Goal: Task Accomplishment & Management: Manage account settings

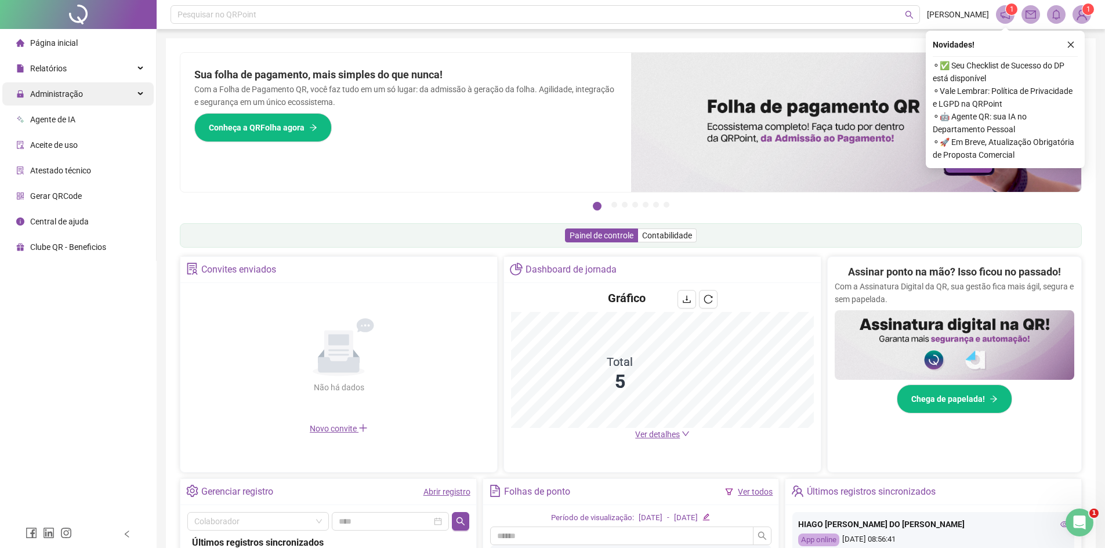
click at [107, 88] on div "Administração" at bounding box center [77, 93] width 151 height 23
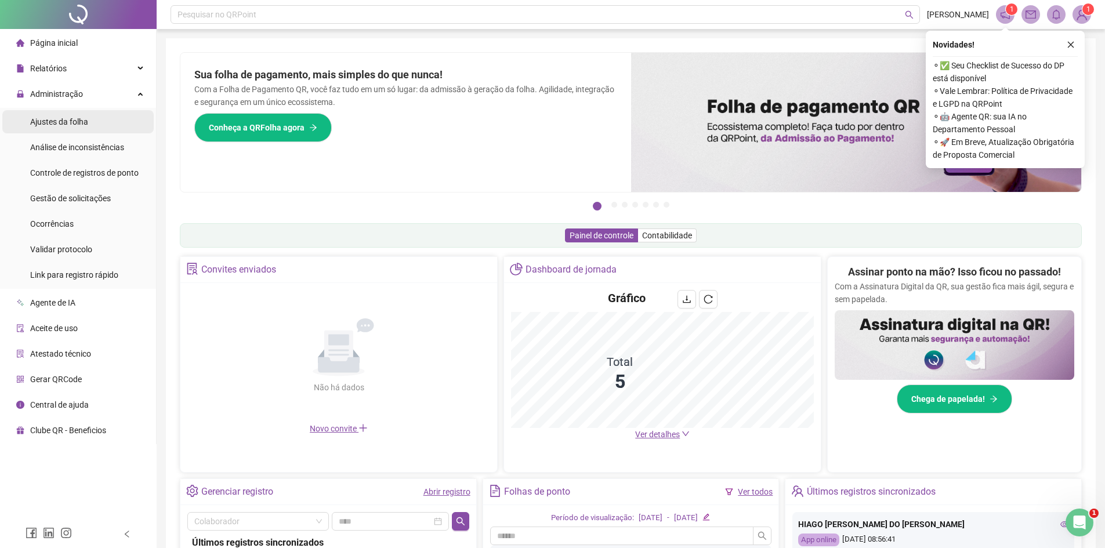
click at [87, 130] on div "Ajustes da folha" at bounding box center [59, 121] width 58 height 23
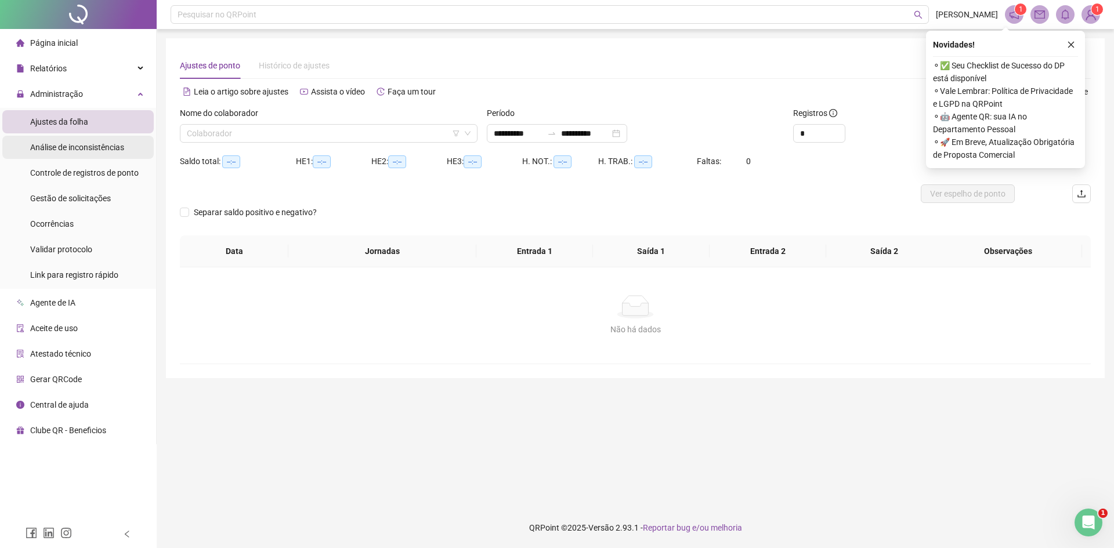
type input "**********"
click at [223, 132] on input "search" at bounding box center [323, 133] width 273 height 17
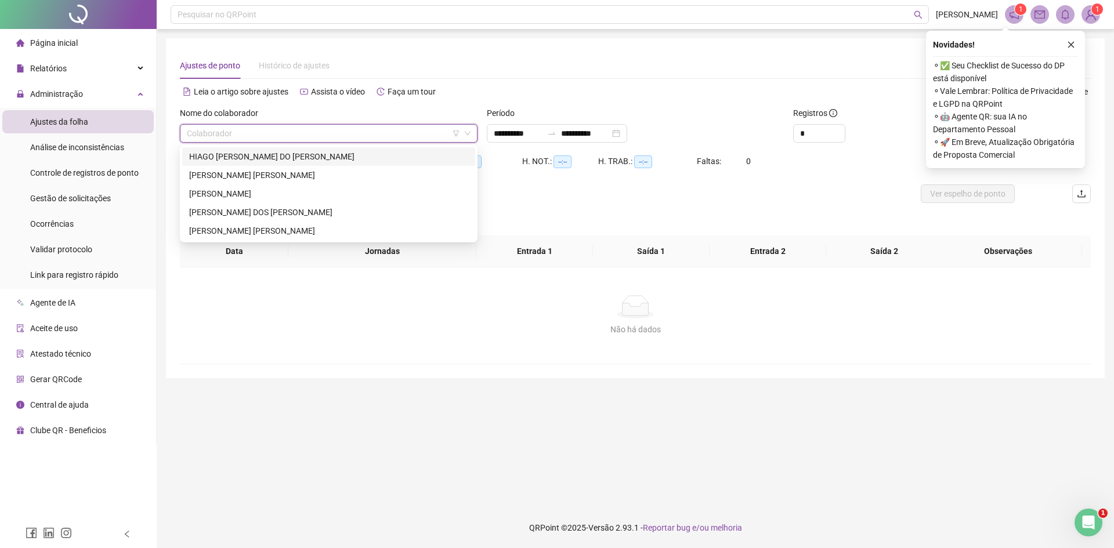
click at [227, 165] on div "HIAGO [PERSON_NAME] DO [PERSON_NAME]" at bounding box center [328, 156] width 293 height 19
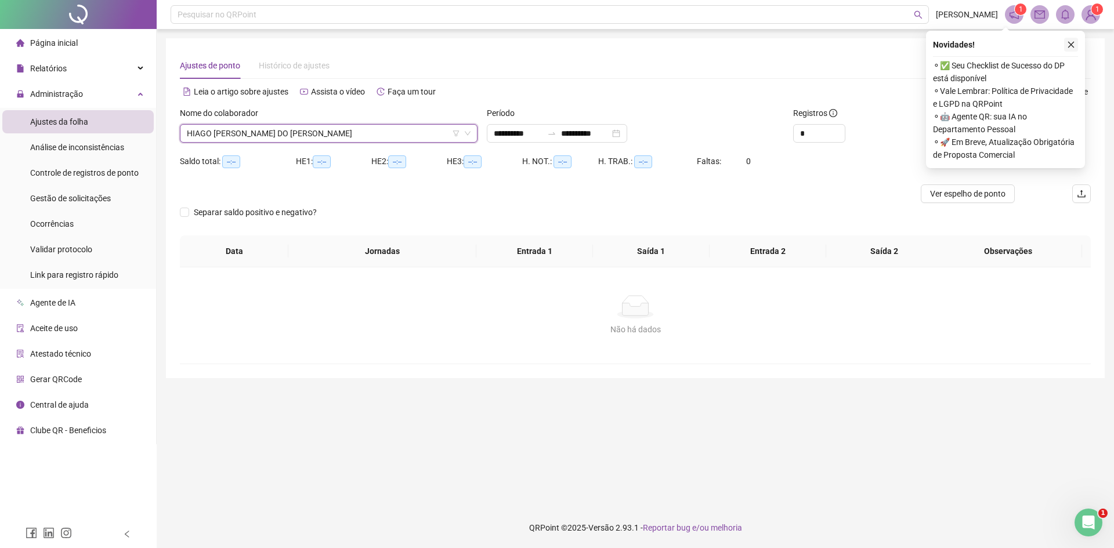
click at [1069, 41] on icon "close" at bounding box center [1071, 45] width 8 height 8
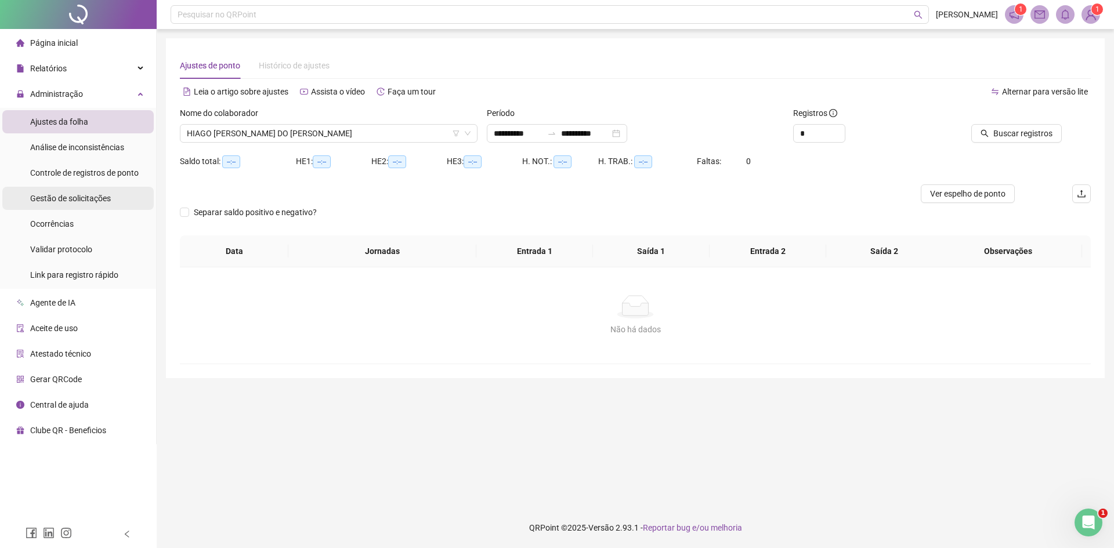
click at [97, 197] on span "Gestão de solicitações" at bounding box center [70, 198] width 81 height 9
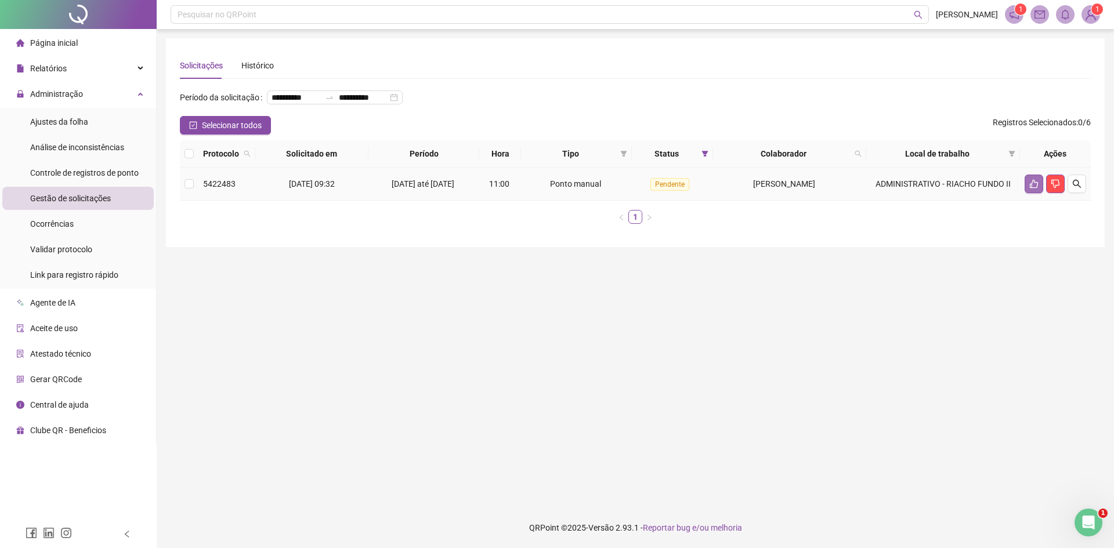
click at [1034, 189] on icon "like" at bounding box center [1033, 183] width 9 height 9
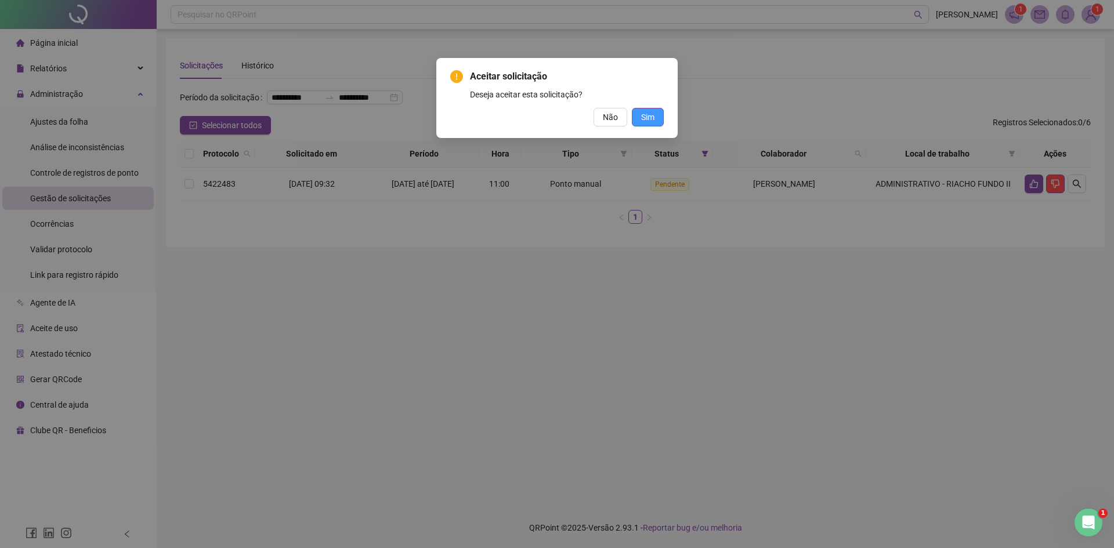
click at [644, 118] on span "Sim" at bounding box center [647, 117] width 13 height 13
